Goal: Information Seeking & Learning: Learn about a topic

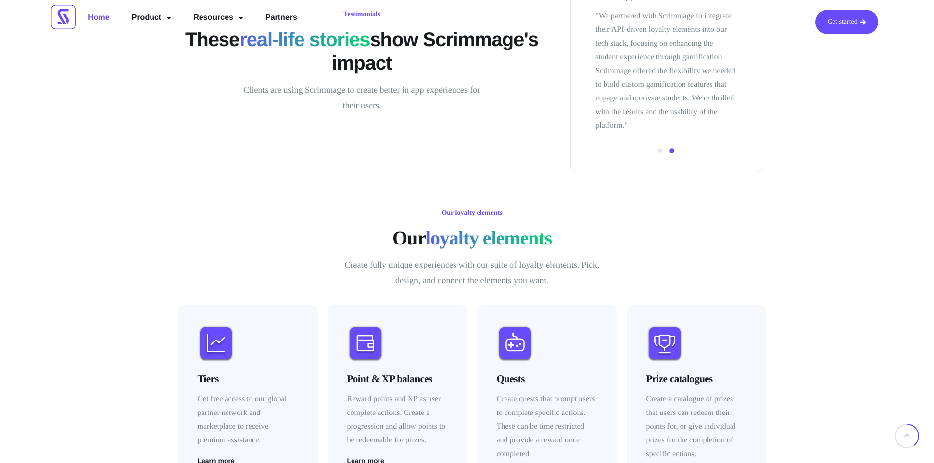
click at [715, 256] on div "Our loyalty elements Our loyalty elements Create fully unique experiences with …" at bounding box center [472, 250] width 584 height 86
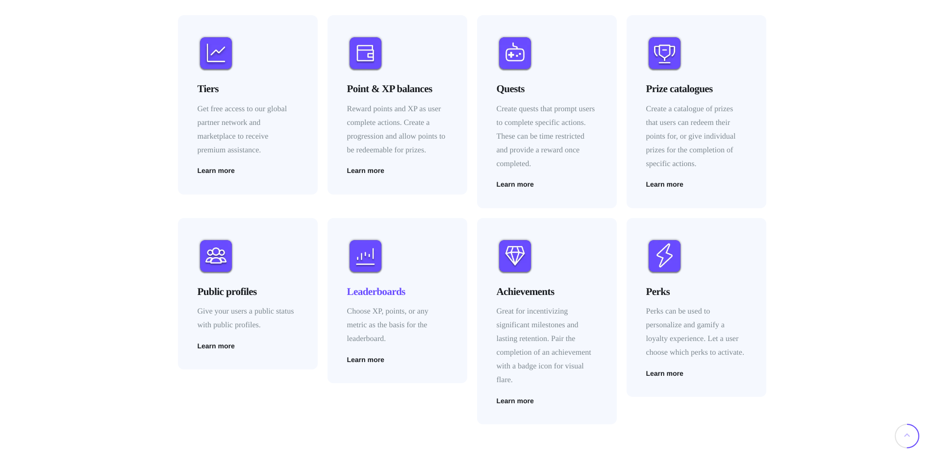
scroll to position [1422, 0]
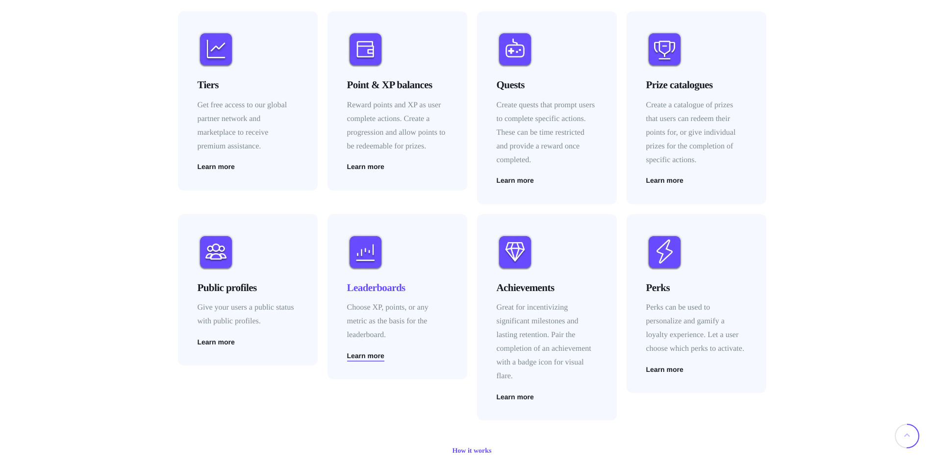
click at [359, 357] on span "Learn more" at bounding box center [365, 356] width 37 height 7
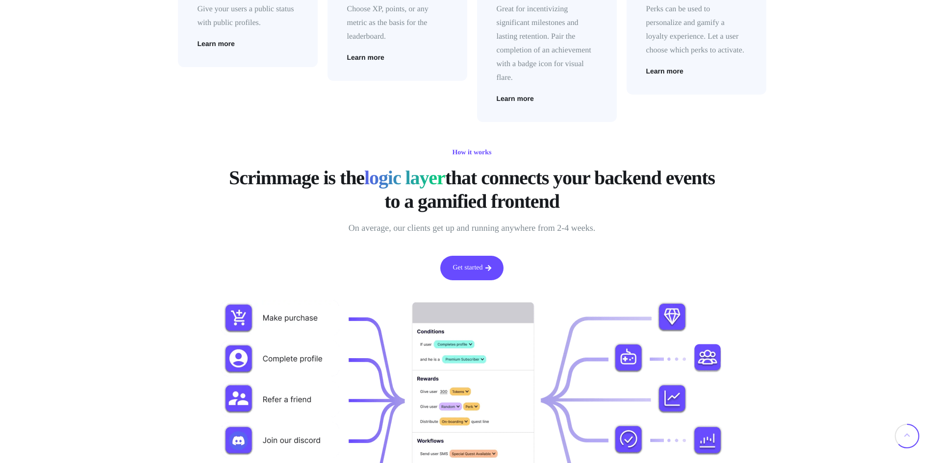
scroll to position [1765, 0]
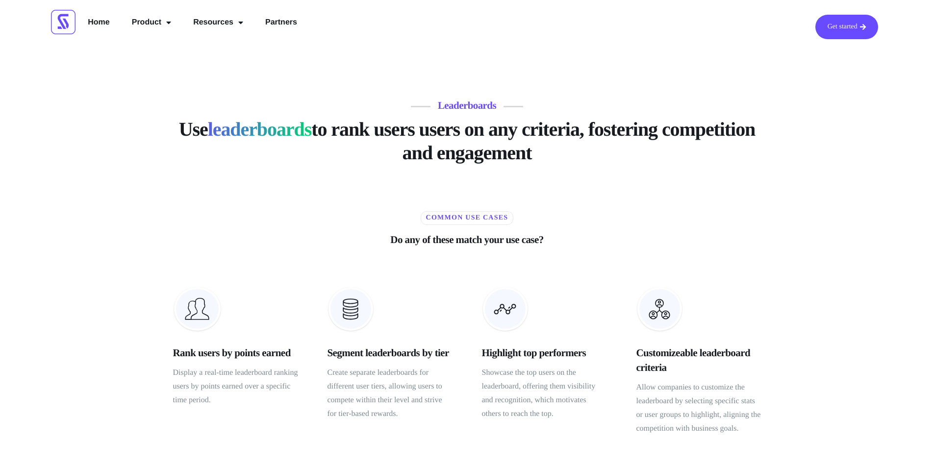
click at [142, 249] on div "Leaderboards Use leaderboards to rank users users on any criteria, fostering co…" at bounding box center [467, 324] width 934 height 649
click at [167, 239] on div "Common use cases Do any of these match your use case?" at bounding box center [467, 232] width 608 height 61
